Goal: Information Seeking & Learning: Learn about a topic

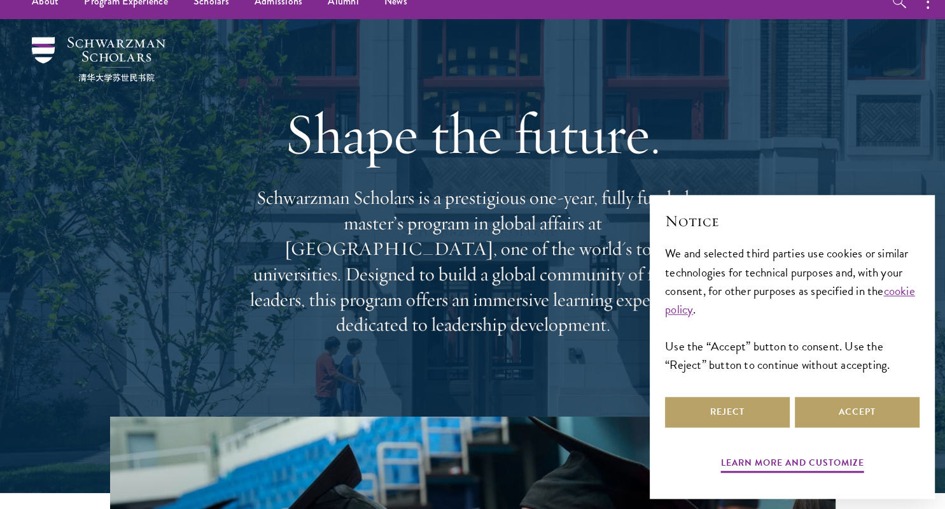
scroll to position [201, 0]
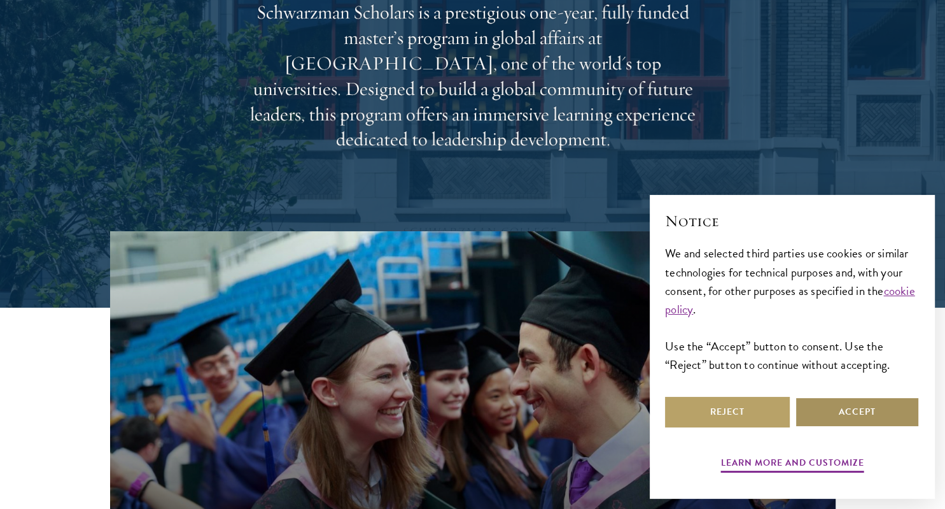
click at [853, 421] on button "Accept" at bounding box center [857, 412] width 125 height 31
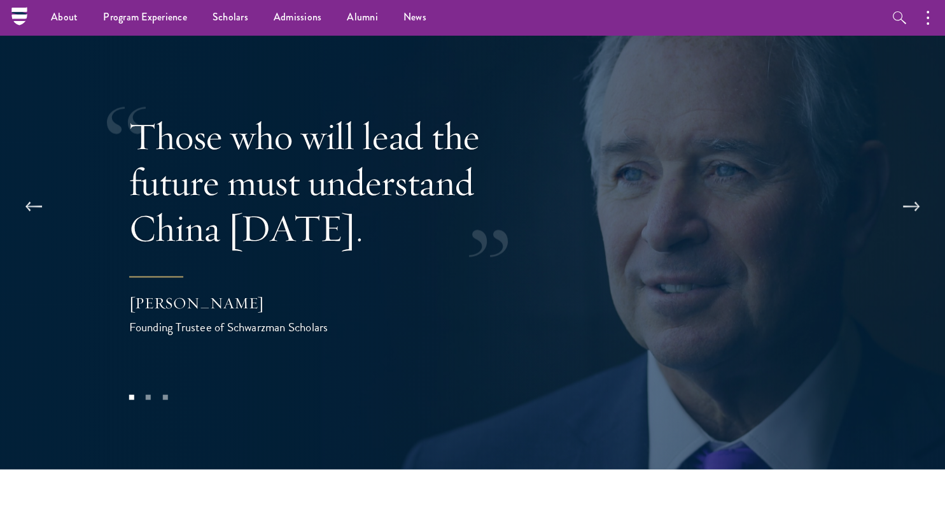
scroll to position [2487, 0]
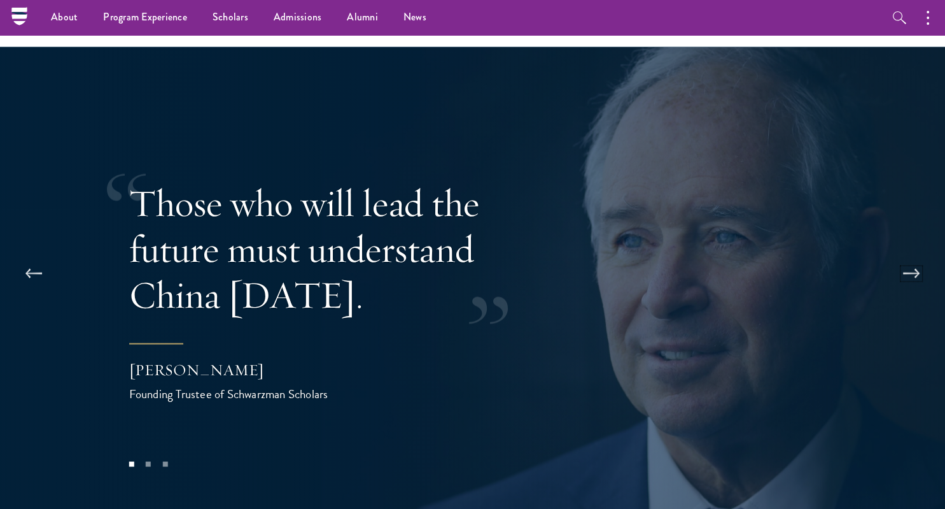
click at [915, 256] on button at bounding box center [912, 274] width 42 height 36
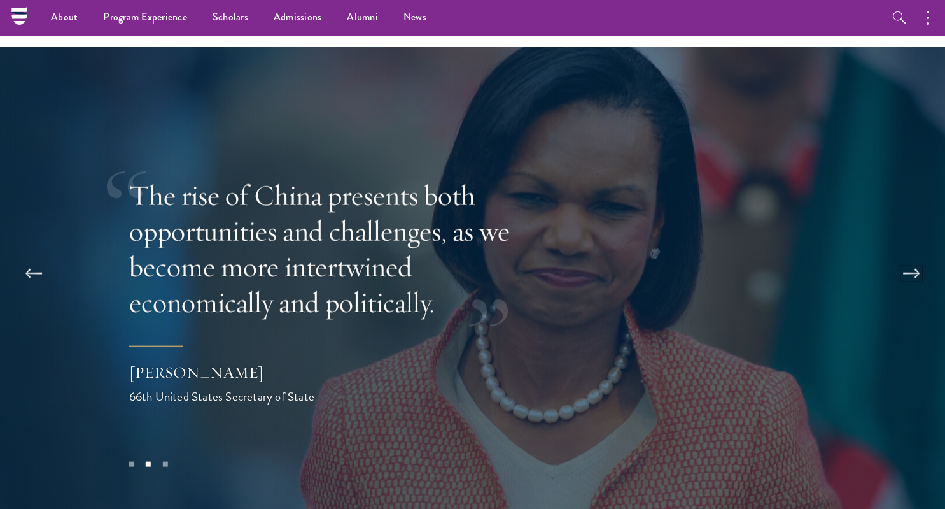
click at [915, 256] on button at bounding box center [912, 274] width 42 height 36
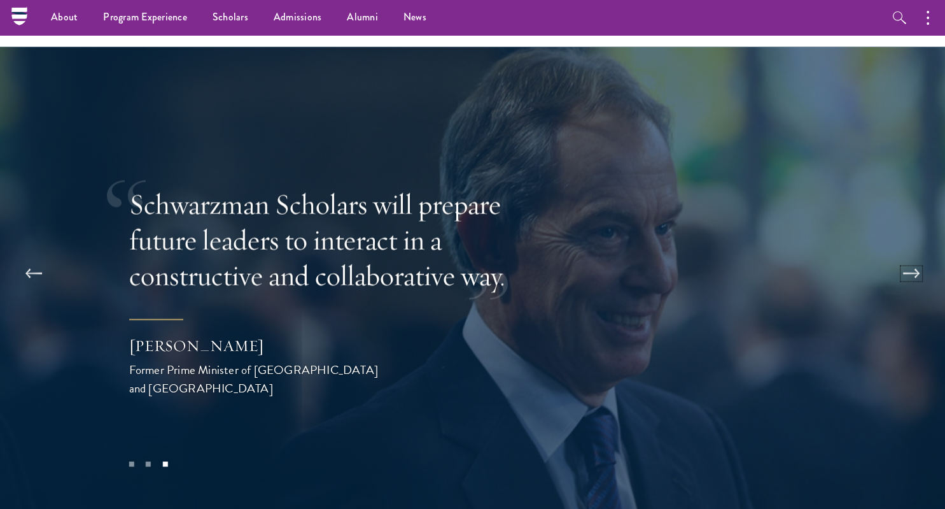
click at [915, 256] on button at bounding box center [912, 274] width 42 height 36
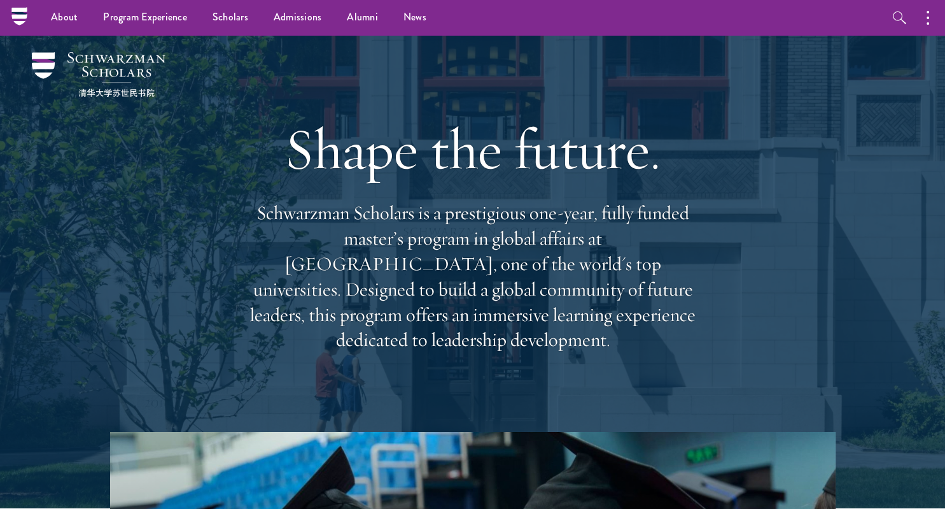
scroll to position [0, 0]
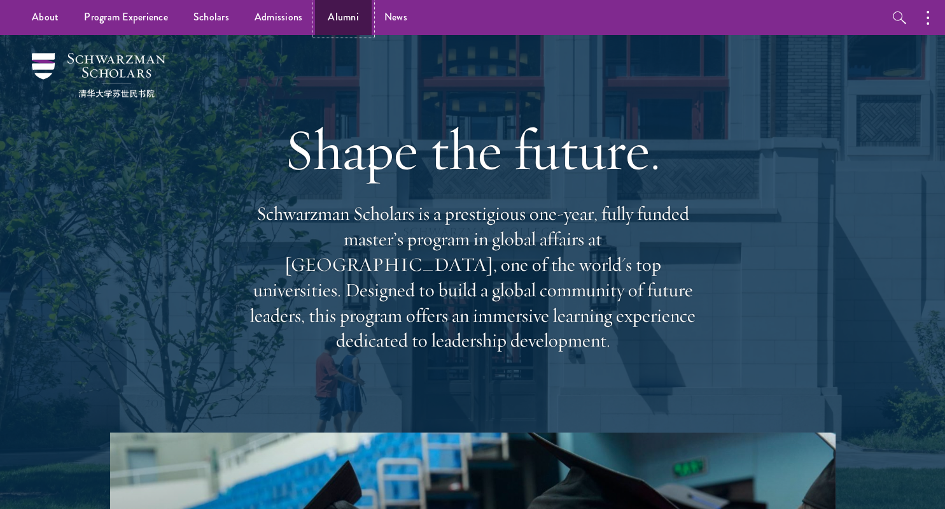
click at [324, 16] on link "Alumni" at bounding box center [343, 17] width 57 height 35
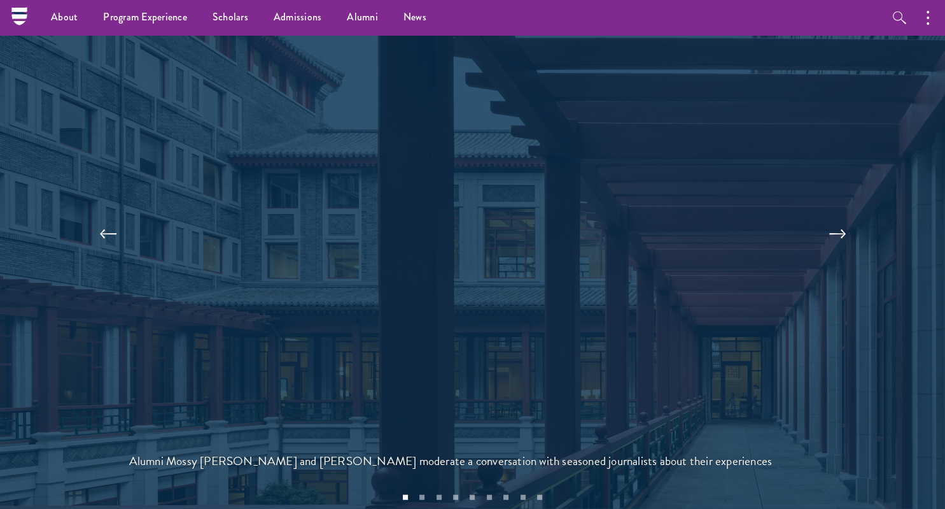
scroll to position [2689, 0]
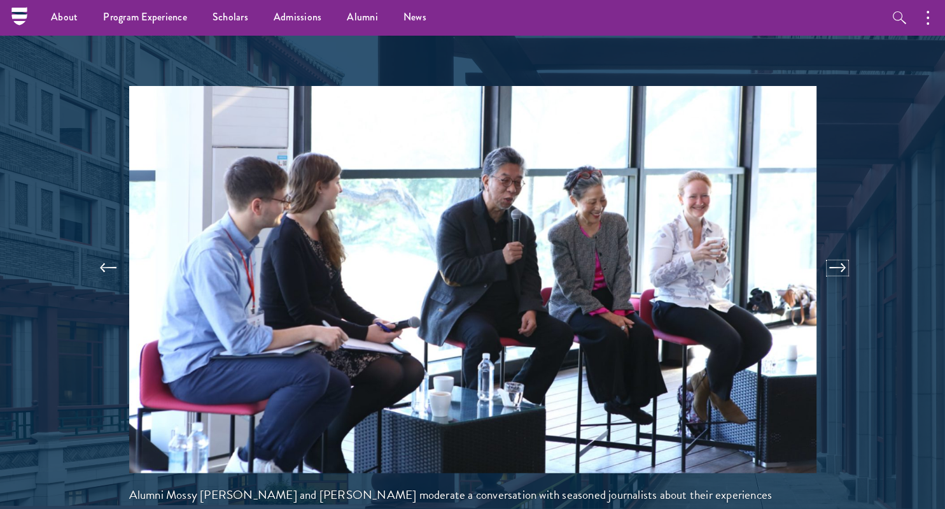
click at [840, 250] on button at bounding box center [838, 268] width 42 height 36
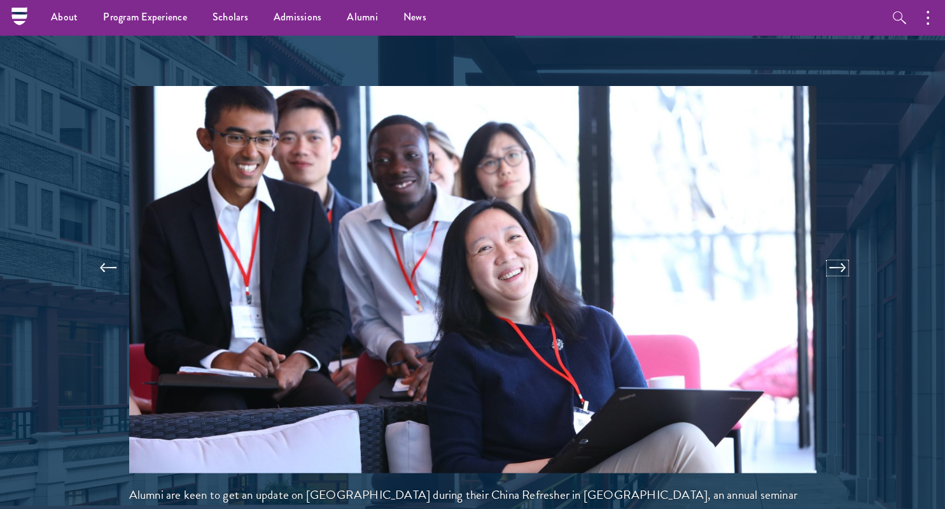
click at [840, 250] on button at bounding box center [838, 268] width 42 height 36
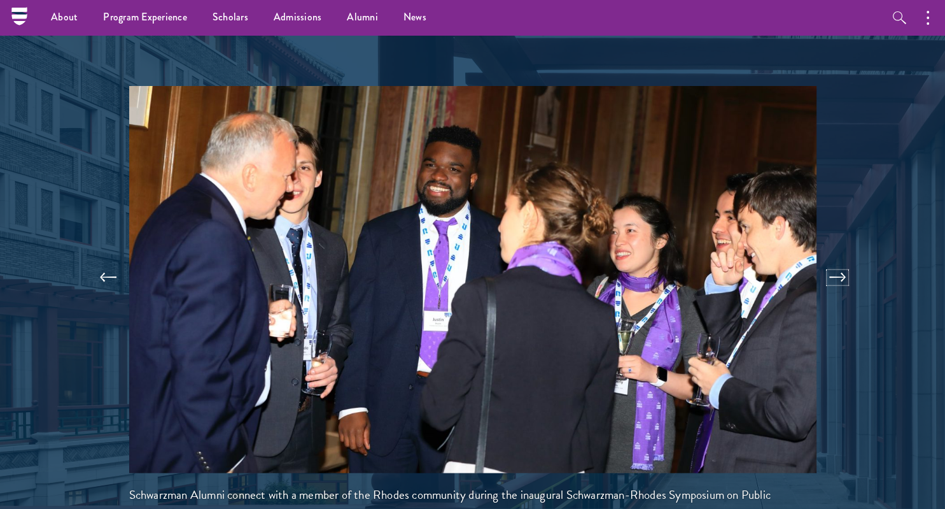
click at [840, 260] on button at bounding box center [838, 278] width 42 height 36
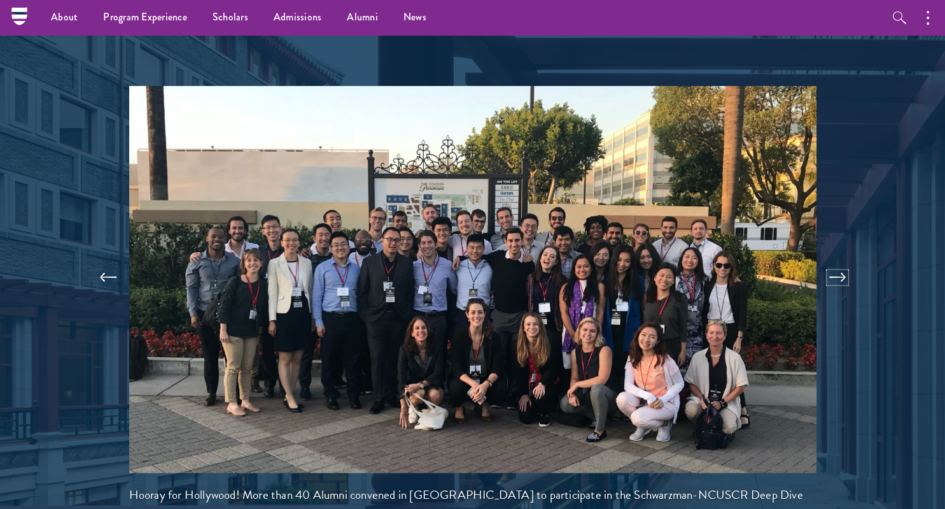
click at [840, 260] on button at bounding box center [838, 278] width 42 height 36
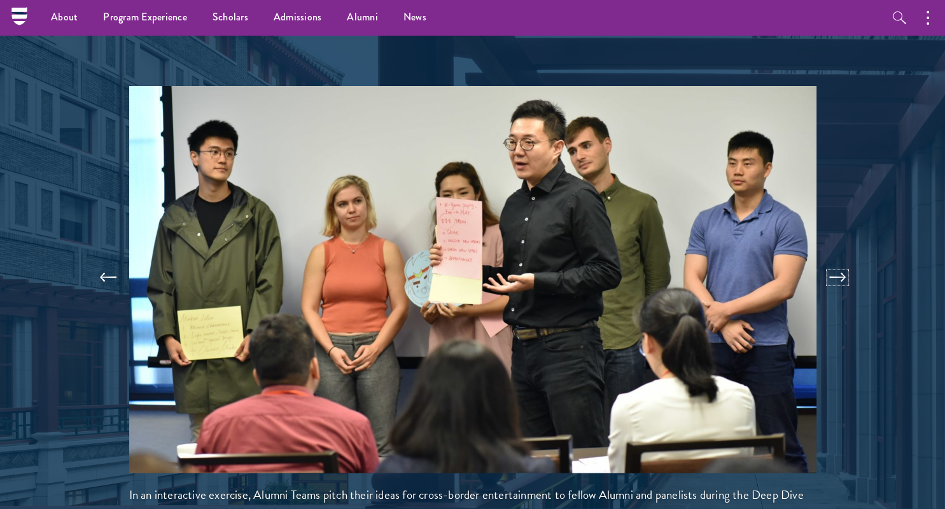
click at [841, 260] on button at bounding box center [838, 278] width 42 height 36
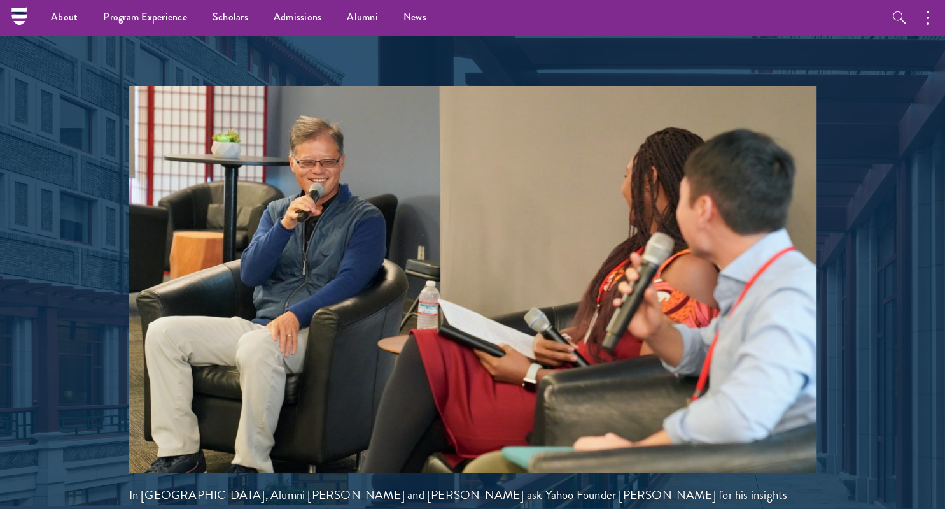
click at [857, 176] on div at bounding box center [472, 159] width 945 height 926
click at [833, 260] on button at bounding box center [838, 278] width 42 height 36
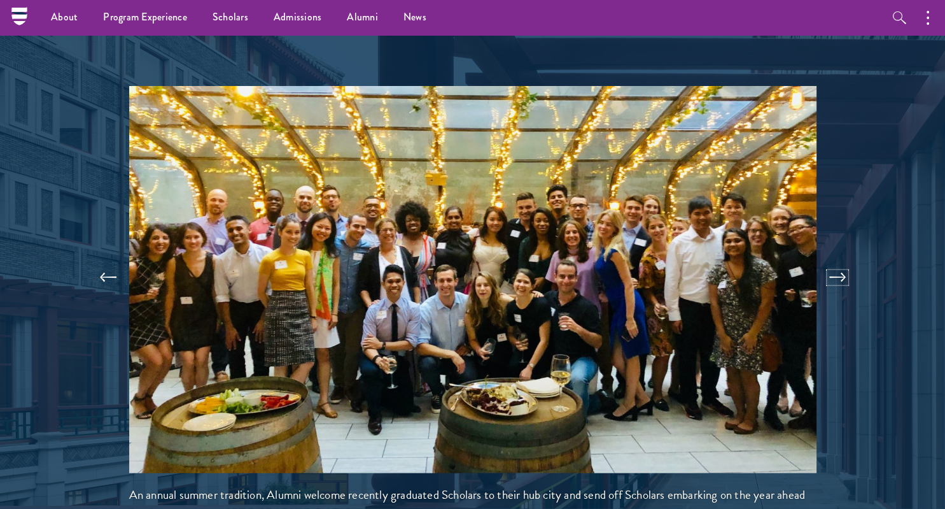
click at [831, 260] on button at bounding box center [838, 278] width 42 height 36
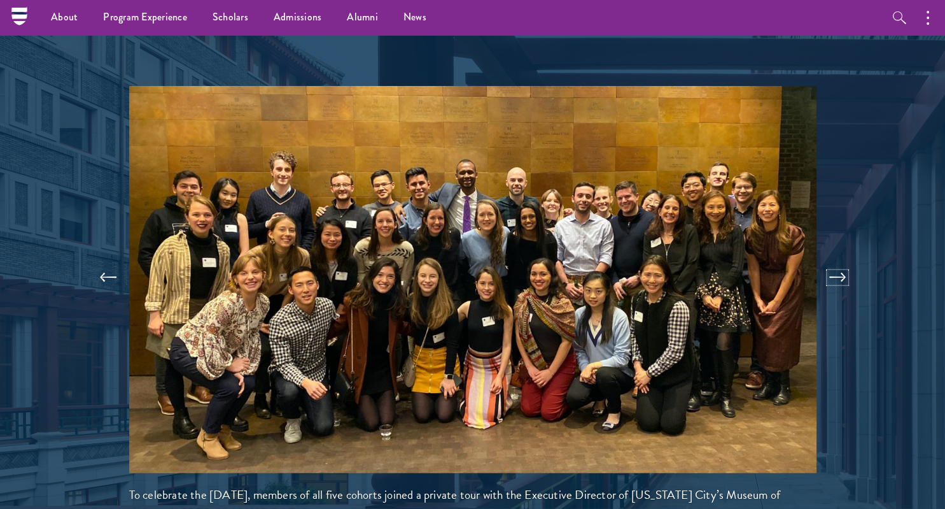
click at [831, 260] on button at bounding box center [838, 278] width 42 height 36
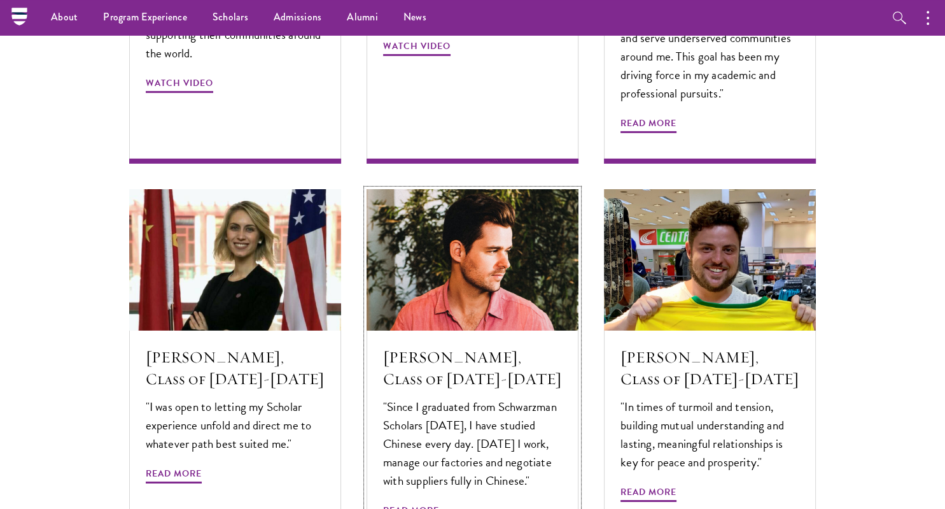
scroll to position [4173, 0]
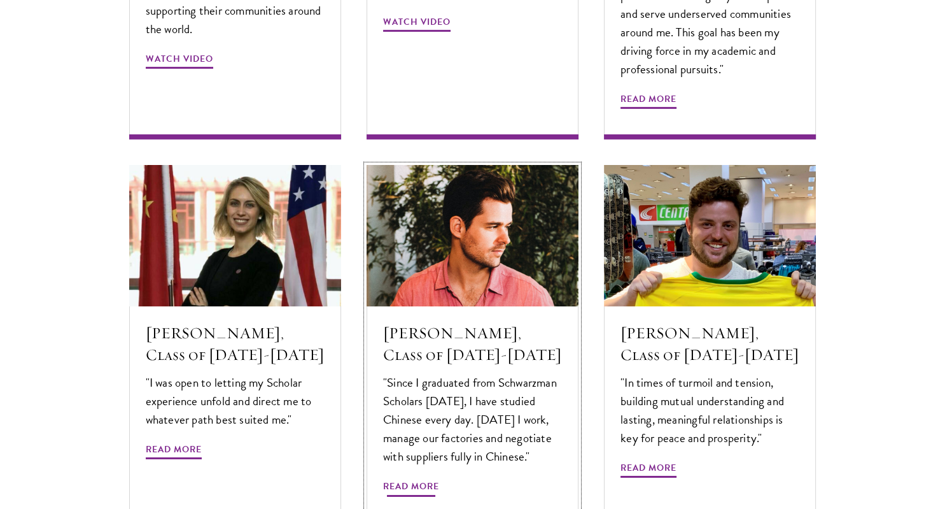
click at [418, 478] on span "Read More" at bounding box center [411, 488] width 56 height 20
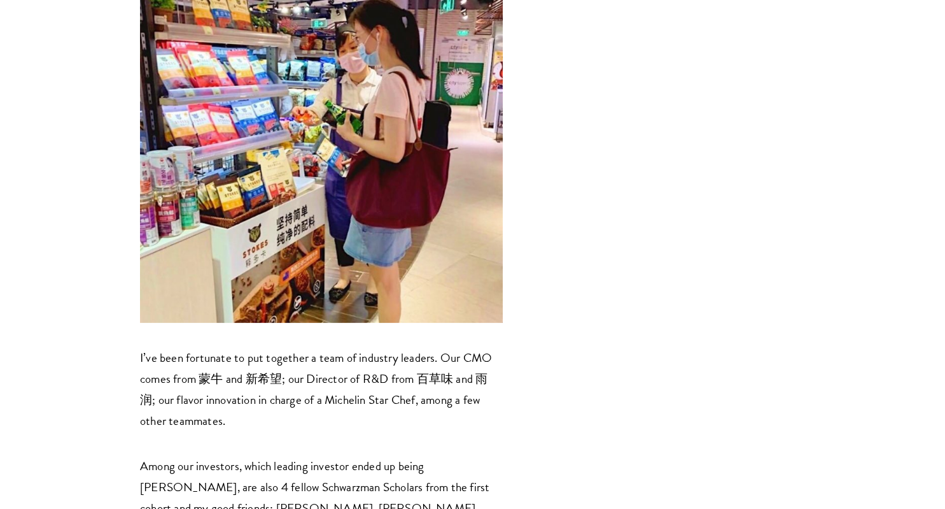
scroll to position [3562, 0]
